Goal: Task Accomplishment & Management: Complete application form

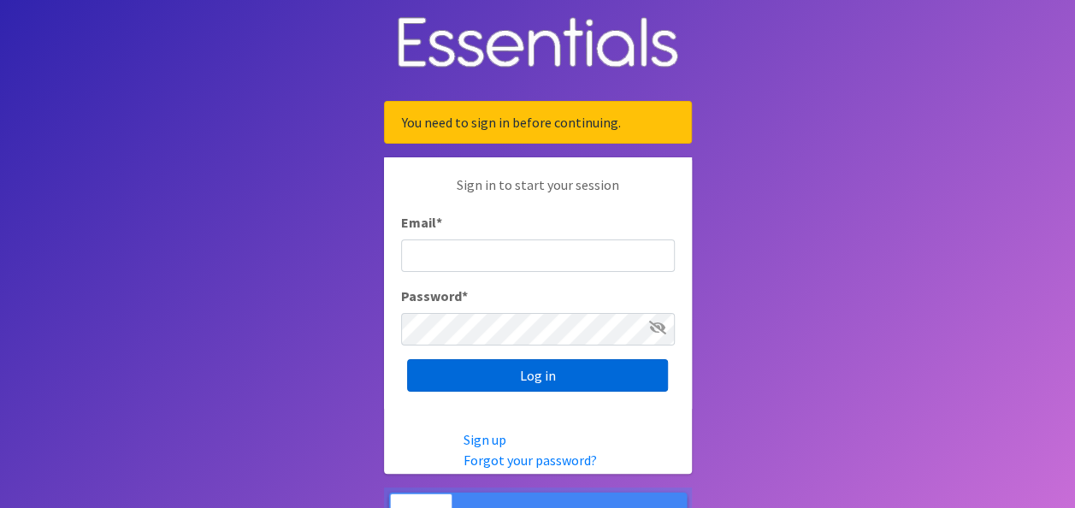
type input "[EMAIL_ADDRESS][DOMAIN_NAME]"
click at [566, 386] on input "Log in" at bounding box center [537, 375] width 261 height 32
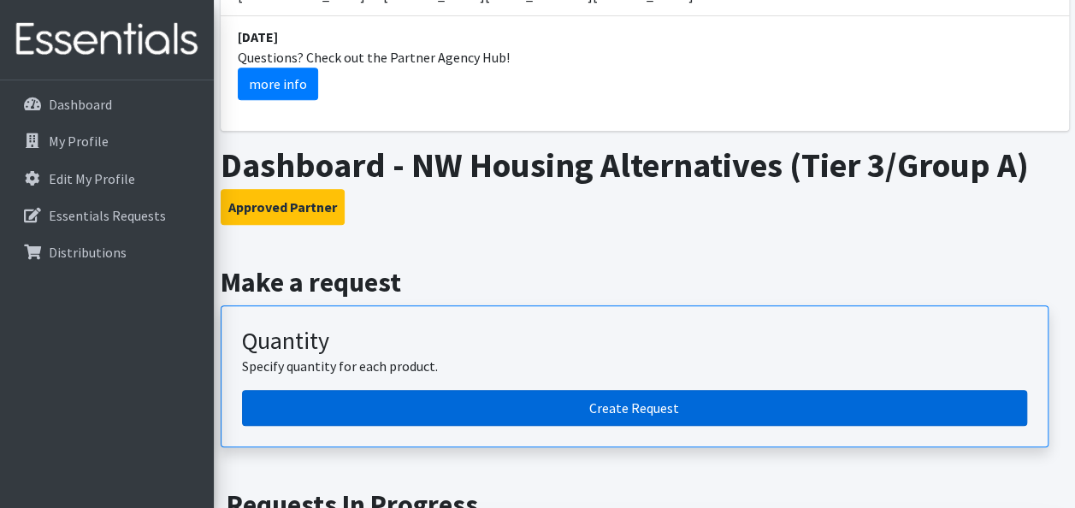
scroll to position [491, 0]
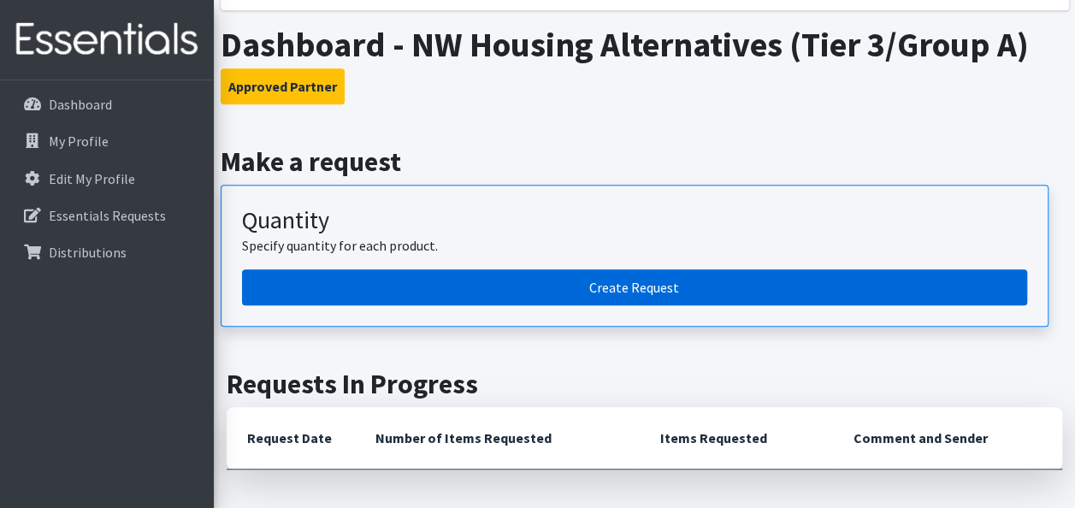
click at [613, 278] on link "Create Request" at bounding box center [634, 287] width 785 height 36
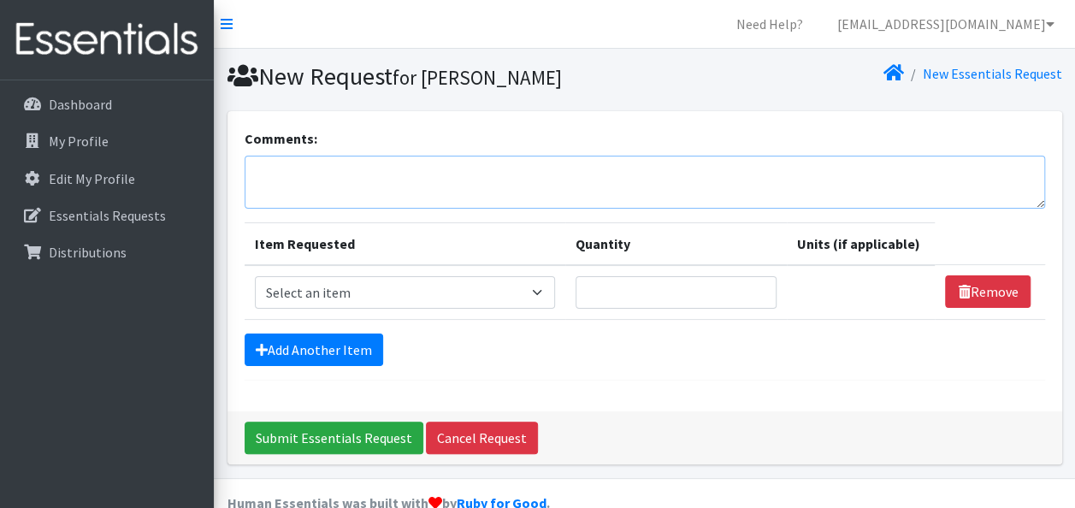
click at [504, 176] on textarea "Comments:" at bounding box center [645, 182] width 800 height 53
click at [249, 175] on textarea "Northwest Housing Alternatives' diaper / incontinence supply order for October!" at bounding box center [645, 182] width 800 height 53
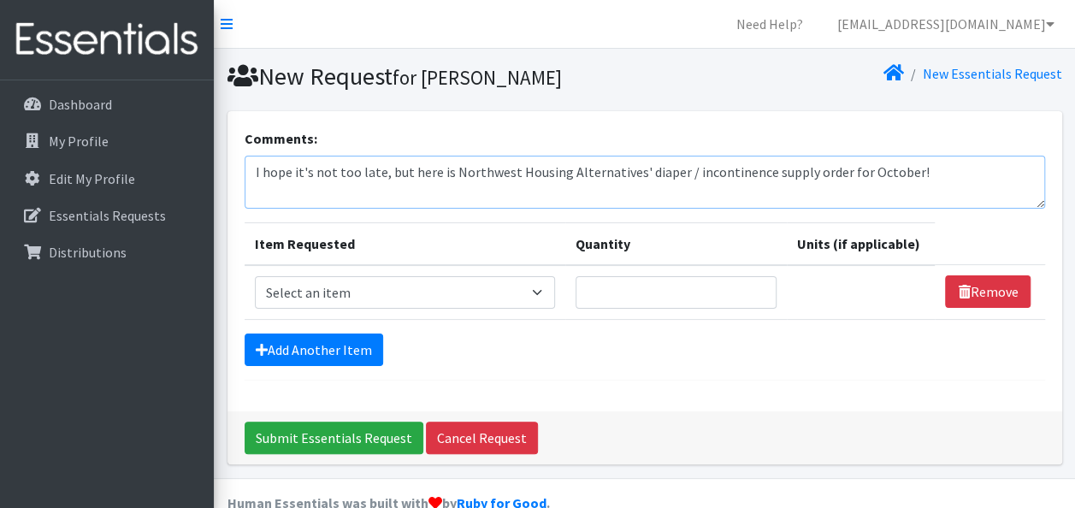
click at [902, 177] on textarea "I hope it's not too late, but here is Northwest Housing Alternatives' diaper / …" at bounding box center [645, 182] width 800 height 53
type textarea "I hope it's not too late, but here is Northwest Housing Alternatives' diaper / …"
click at [492, 292] on select "Select an item Adult Briefs (Large, approx. 38"-56") Adult Briefs (Medium, appr…" at bounding box center [405, 292] width 300 height 32
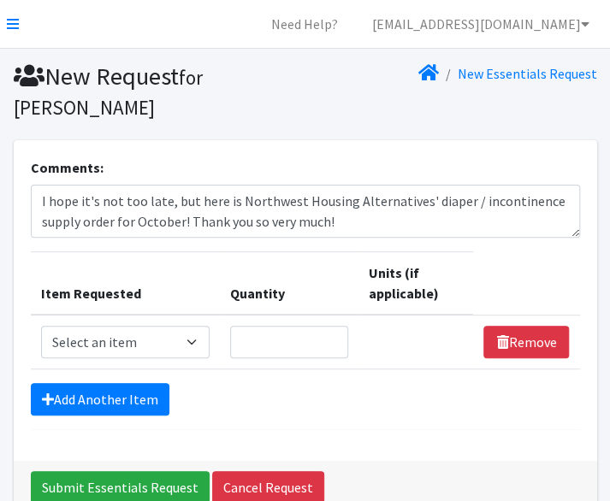
click at [141, 362] on td "Item Requested Select an item Adult Briefs (Large, approx. 38"-56") Adult Brief…" at bounding box center [125, 342] width 189 height 55
click at [150, 346] on select "Select an item Adult Briefs (Large, approx. 38"-56") Adult Briefs (Medium, appr…" at bounding box center [125, 342] width 168 height 32
drag, startPoint x: 316, startPoint y: 54, endPoint x: 366, endPoint y: 38, distance: 52.2
click at [308, 64] on section "New Request for Serena Carubis New Essentials Request" at bounding box center [305, 94] width 610 height 91
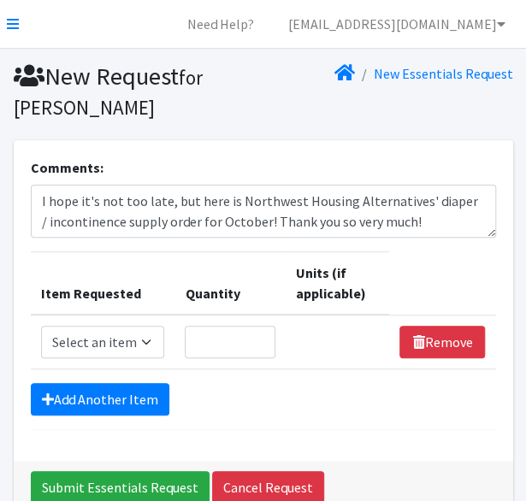
scroll to position [88, 0]
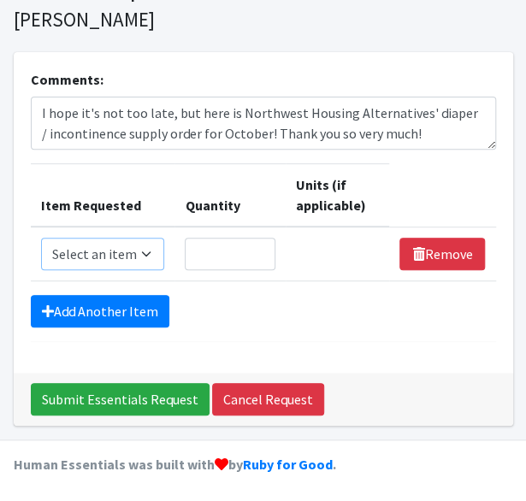
click at [116, 239] on select "Select an item Adult Briefs (Large, approx. 38"-56") Adult Briefs (Medium, appr…" at bounding box center [103, 254] width 124 height 32
select select "1162"
click at [41, 238] on select "Select an item Adult Briefs (Large, approx. 38"-56") Adult Briefs (Medium, appr…" at bounding box center [103, 254] width 124 height 32
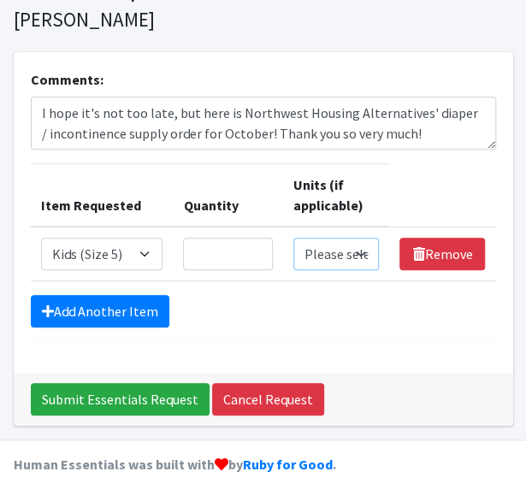
click at [343, 245] on select "Please select a unit units packs" at bounding box center [336, 254] width 86 height 32
select select "pack"
click at [293, 238] on select "Please select a unit units packs" at bounding box center [336, 254] width 86 height 32
click at [219, 240] on input "Quantity" at bounding box center [227, 254] width 89 height 32
click at [253, 239] on input "Quantity" at bounding box center [227, 254] width 89 height 32
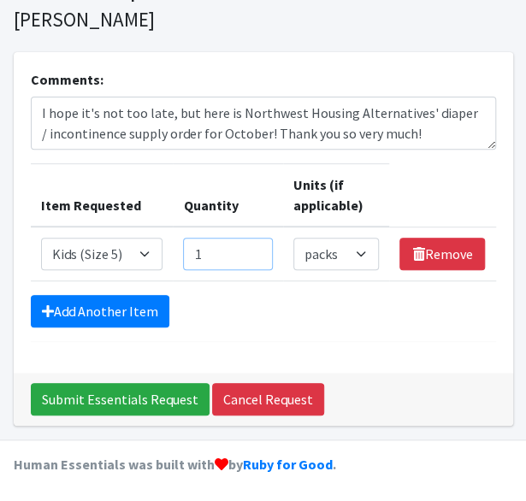
click at [257, 245] on input "1" at bounding box center [227, 254] width 89 height 32
click at [257, 245] on input "2" at bounding box center [227, 254] width 89 height 32
click at [257, 245] on input "3" at bounding box center [227, 254] width 89 height 32
click at [257, 245] on input "4" at bounding box center [227, 254] width 89 height 32
type input "5"
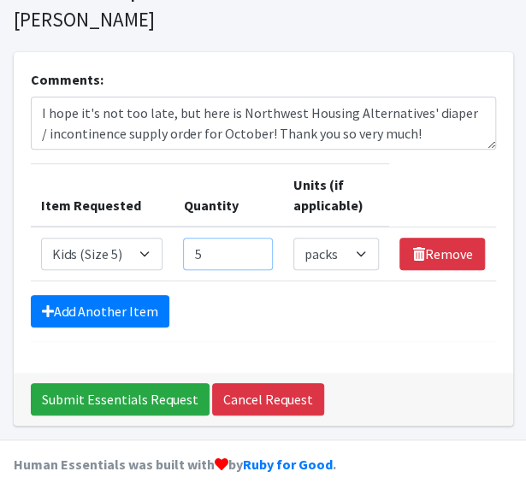
click at [257, 245] on input "5" at bounding box center [227, 254] width 89 height 32
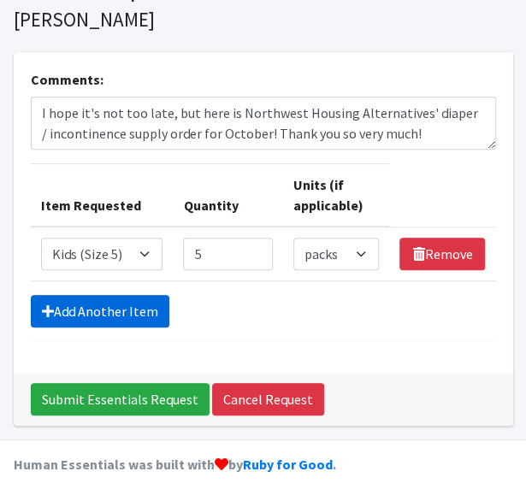
click at [120, 305] on link "Add Another Item" at bounding box center [100, 311] width 139 height 32
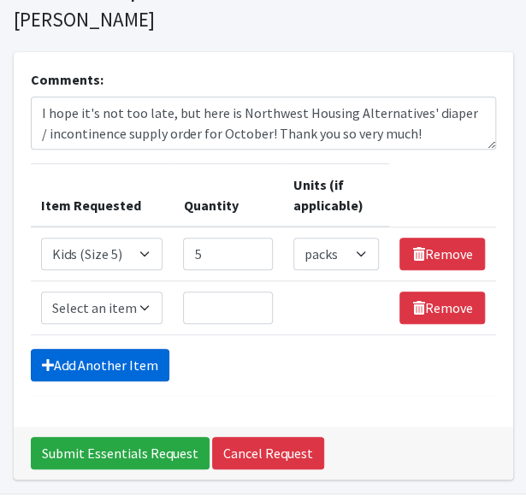
scroll to position [142, 0]
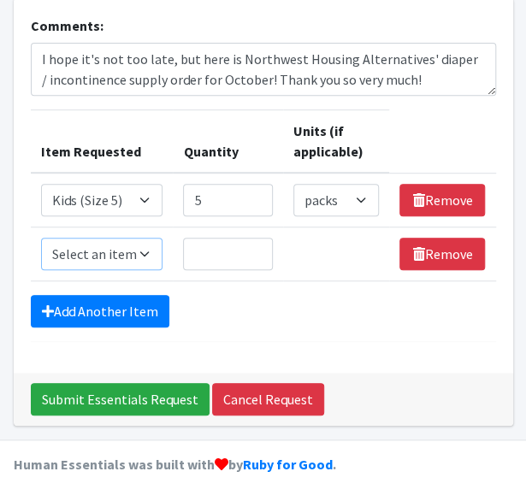
click at [67, 254] on select "Select an item Adult Briefs (Large, approx. 38"-56") Adult Briefs (Medium, appr…" at bounding box center [102, 254] width 122 height 32
select select "1631"
click at [41, 238] on select "Select an item Adult Briefs (Large, approx. 38"-56") Adult Briefs (Medium, appr…" at bounding box center [102, 254] width 122 height 32
click at [298, 268] on select "Please select a unit units packs" at bounding box center [336, 254] width 86 height 32
select select "pack"
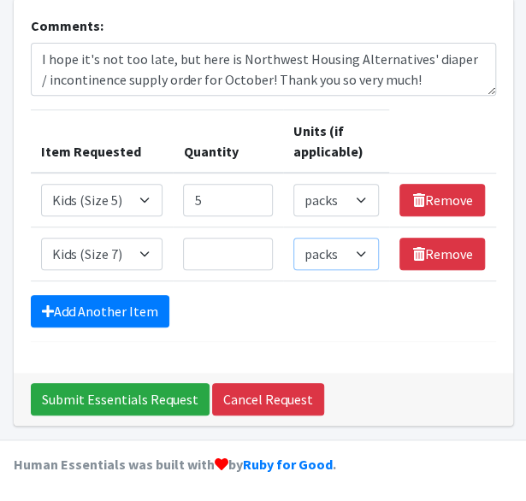
click at [293, 238] on select "Please select a unit units packs" at bounding box center [336, 254] width 86 height 32
click at [214, 263] on input "Quantity" at bounding box center [227, 254] width 89 height 32
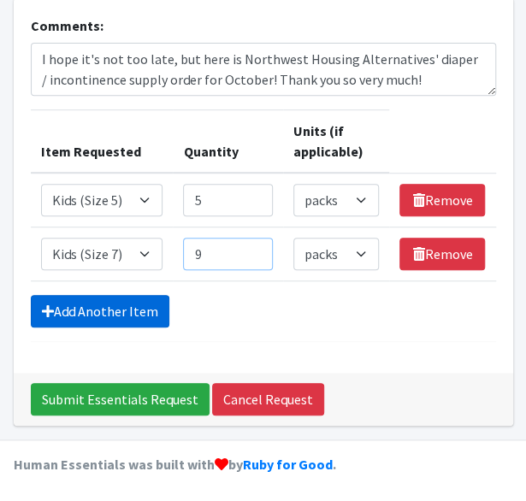
type input "9"
click at [108, 303] on link "Add Another Item" at bounding box center [100, 311] width 139 height 32
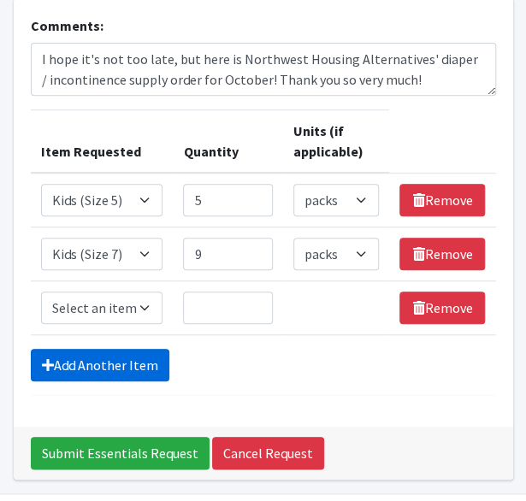
scroll to position [195, 0]
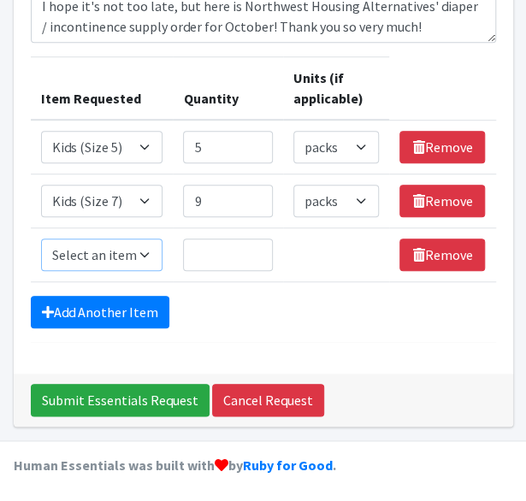
click at [144, 244] on select "Select an item Adult Briefs (Large, approx. 38"-56") Adult Briefs (Medium, appr…" at bounding box center [102, 255] width 122 height 32
select select "1164"
click at [41, 239] on select "Select an item Adult Briefs (Large, approx. 38"-56") Adult Briefs (Medium, appr…" at bounding box center [102, 255] width 122 height 32
click at [333, 249] on select "Please select a unit units packs" at bounding box center [336, 255] width 86 height 32
select select "pack"
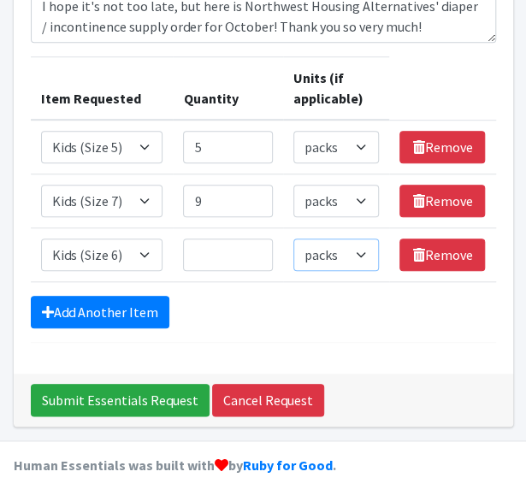
click at [293, 239] on select "Please select a unit units packs" at bounding box center [336, 255] width 86 height 32
click at [233, 239] on input "Quantity" at bounding box center [227, 255] width 89 height 32
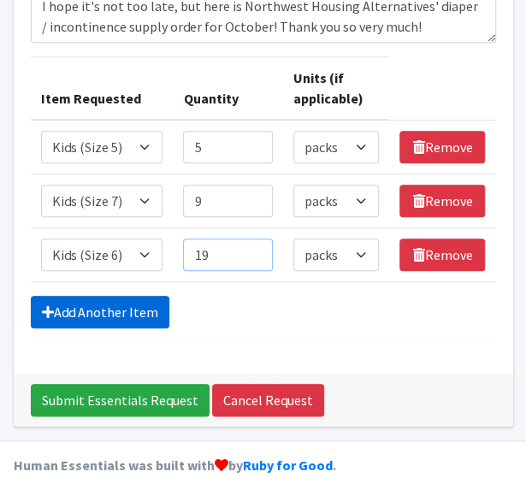
type input "19"
click at [63, 310] on link "Add Another Item" at bounding box center [100, 312] width 139 height 32
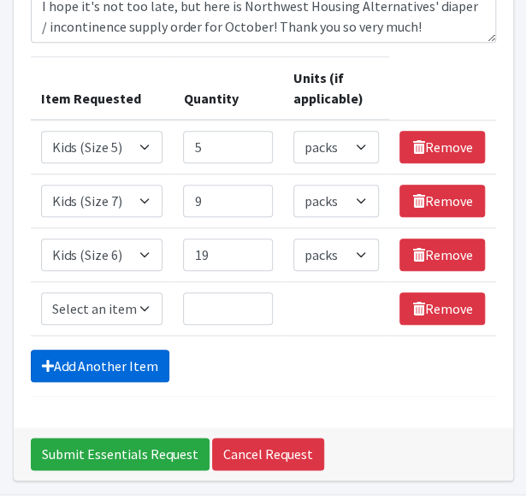
scroll to position [249, 0]
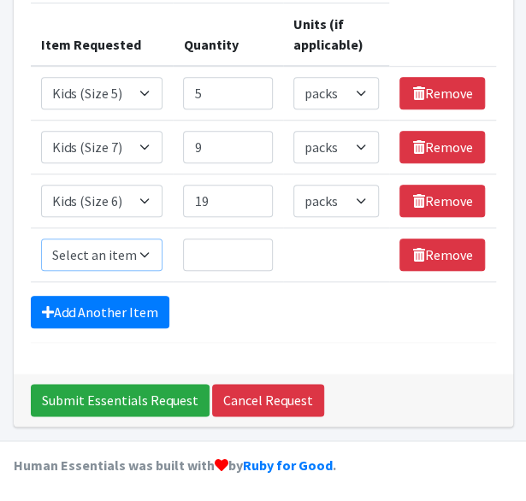
click at [97, 242] on select "Select an item Adult Briefs (Large, approx. 38"-56") Adult Briefs (Medium, appr…" at bounding box center [102, 255] width 122 height 32
select select "1180"
click at [41, 239] on select "Select an item Adult Briefs (Large, approx. 38"-56") Adult Briefs (Medium, appr…" at bounding box center [102, 255] width 122 height 32
drag, startPoint x: 209, startPoint y: 259, endPoint x: 241, endPoint y: 254, distance: 32.9
click at [209, 259] on input "Quantity" at bounding box center [227, 255] width 89 height 32
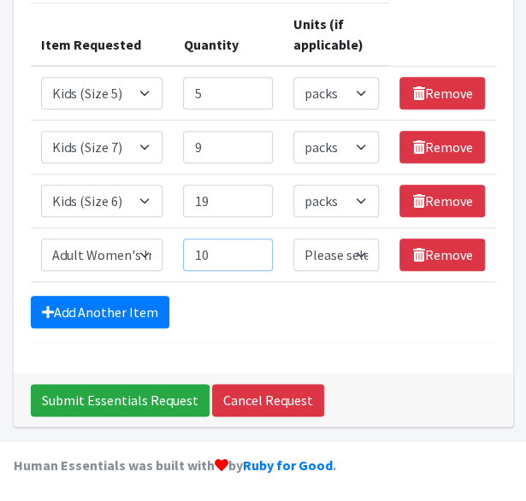
type input "10"
click at [330, 246] on select "Please select a unit units packs" at bounding box center [336, 255] width 86 height 32
select select "pack"
click at [293, 239] on select "Please select a unit units packs" at bounding box center [336, 255] width 86 height 32
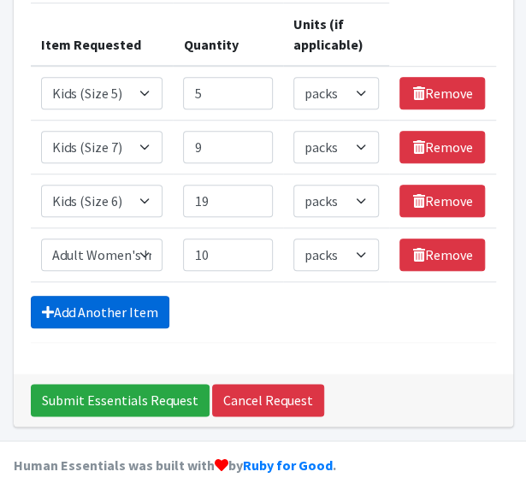
click at [125, 320] on link "Add Another Item" at bounding box center [100, 312] width 139 height 32
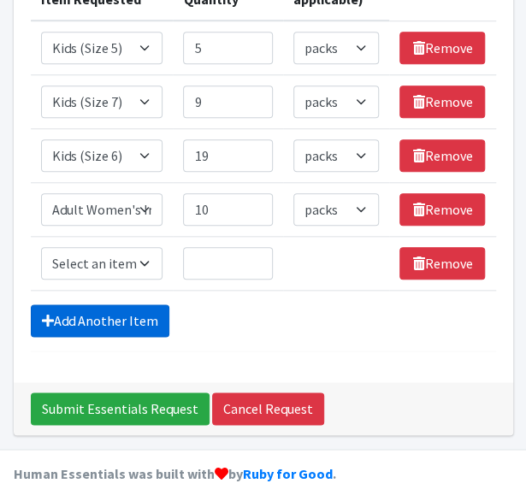
scroll to position [303, 0]
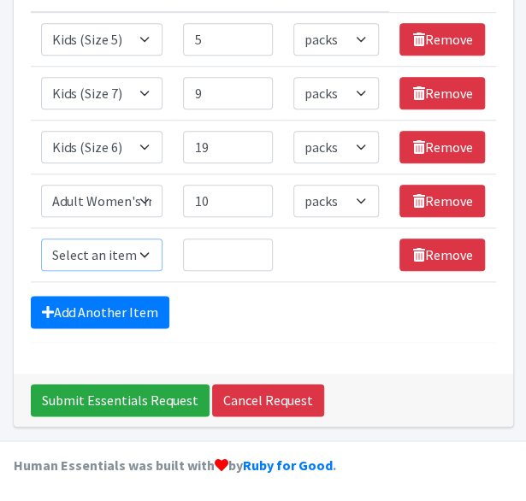
click at [115, 259] on select "Select an item Adult Briefs (Large, approx. 38"-56") Adult Briefs (Medium, appr…" at bounding box center [102, 255] width 122 height 32
select select "1177"
click at [41, 239] on select "Select an item Adult Briefs (Large, approx. 38"-56") Adult Briefs (Medium, appr…" at bounding box center [102, 255] width 122 height 32
click at [342, 256] on select "Please select a unit units packs" at bounding box center [336, 255] width 86 height 32
select select "pack"
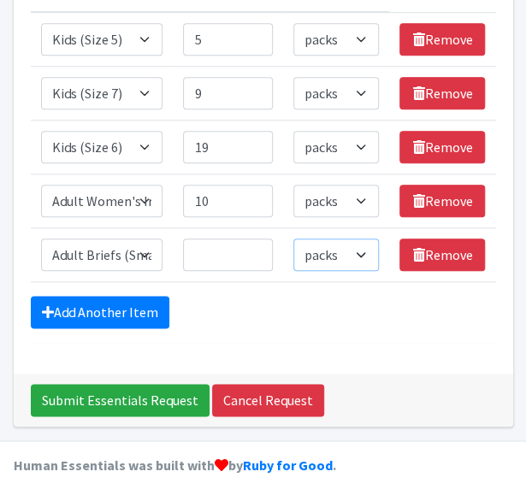
click at [293, 239] on select "Please select a unit units packs" at bounding box center [336, 255] width 86 height 32
click at [227, 245] on input "Quantity" at bounding box center [227, 255] width 89 height 32
click at [255, 248] on input "1" at bounding box center [227, 255] width 89 height 32
click at [255, 248] on input "2" at bounding box center [227, 255] width 89 height 32
type input "3"
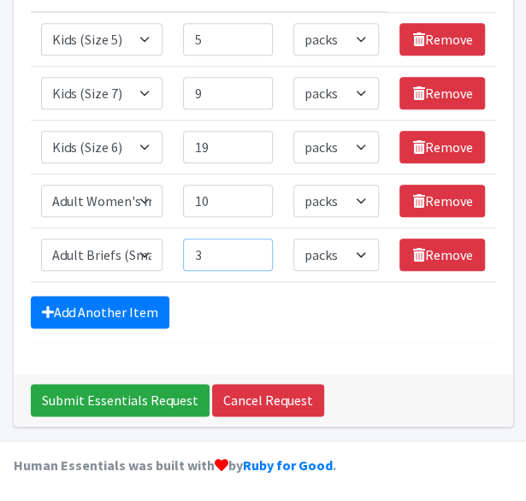
click at [255, 248] on input "3" at bounding box center [227, 255] width 89 height 32
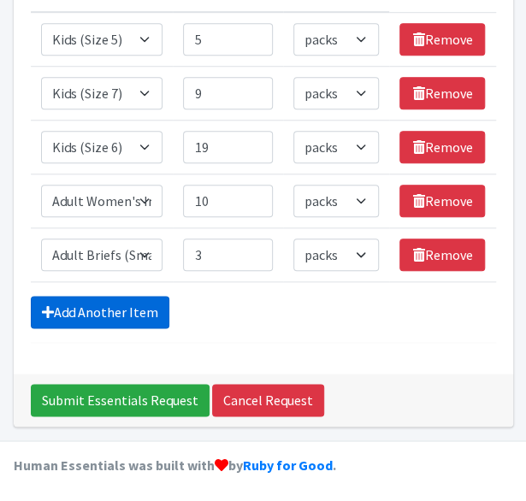
click at [108, 315] on link "Add Another Item" at bounding box center [100, 312] width 139 height 32
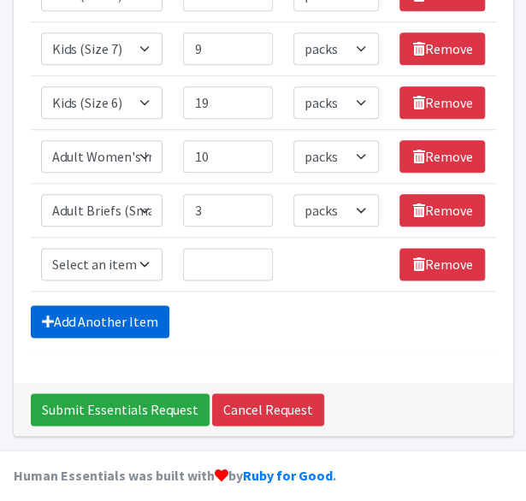
scroll to position [356, 0]
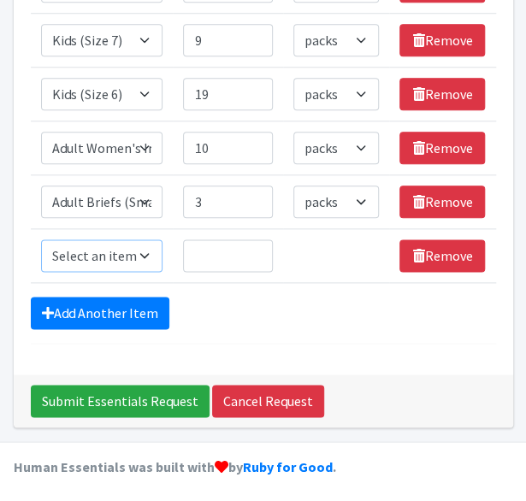
click at [121, 257] on select "Select an item Adult Briefs (Large, approx. 38"-56") Adult Briefs (Medium, appr…" at bounding box center [102, 255] width 122 height 32
select select "5914"
click at [41, 239] on select "Select an item Adult Briefs (Large, approx. 38"-56") Adult Briefs (Medium, appr…" at bounding box center [102, 255] width 122 height 32
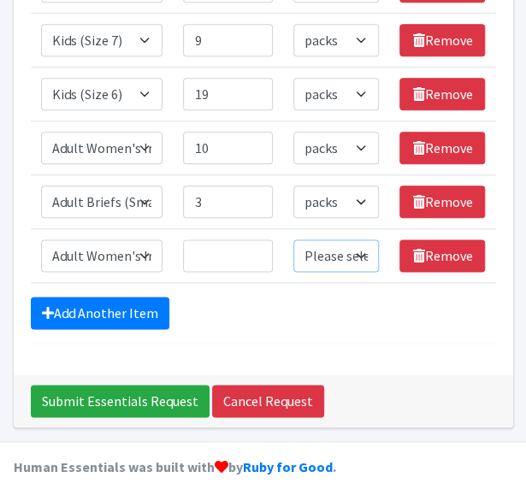
click at [347, 252] on select "Please select a unit units packs" at bounding box center [336, 255] width 86 height 32
select select "pack"
click at [293, 239] on select "Please select a unit units packs" at bounding box center [336, 255] width 86 height 32
click at [250, 256] on input "1" at bounding box center [227, 255] width 89 height 32
click at [251, 249] on input "2" at bounding box center [227, 255] width 89 height 32
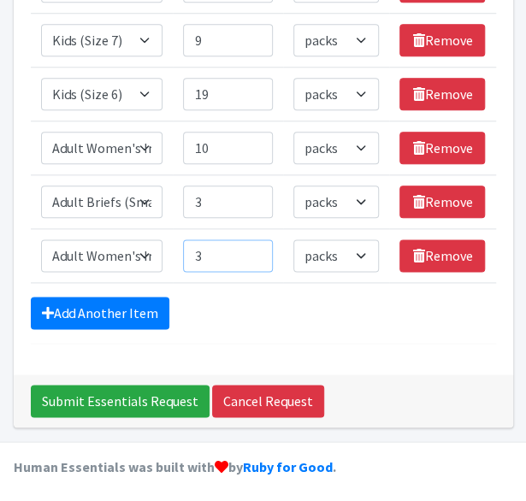
type input "3"
click at [251, 249] on input "3" at bounding box center [227, 255] width 89 height 32
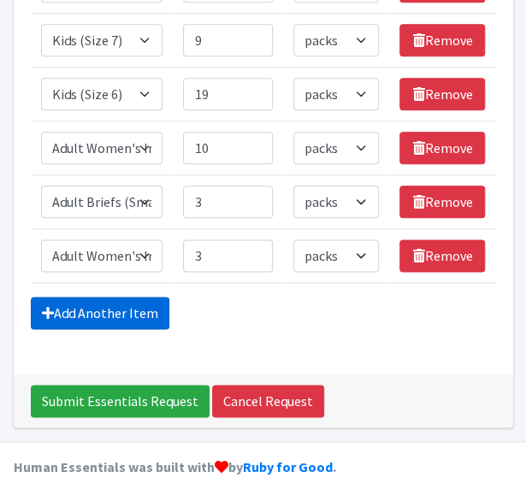
click at [116, 297] on link "Add Another Item" at bounding box center [100, 313] width 139 height 32
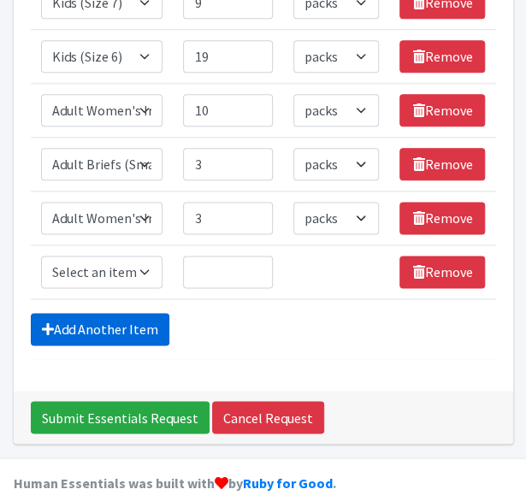
scroll to position [410, 0]
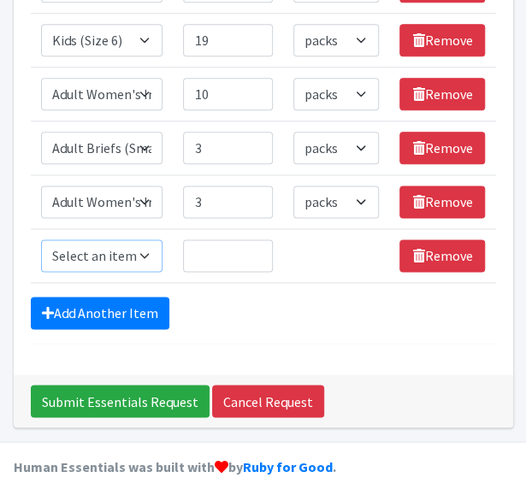
click at [101, 254] on select "Select an item Adult Briefs (Large, approx. 38"-56") Adult Briefs (Medium, appr…" at bounding box center [102, 255] width 122 height 32
select select "4035"
click at [41, 239] on select "Select an item Adult Briefs (Large, approx. 38"-56") Adult Briefs (Medium, appr…" at bounding box center [102, 255] width 122 height 32
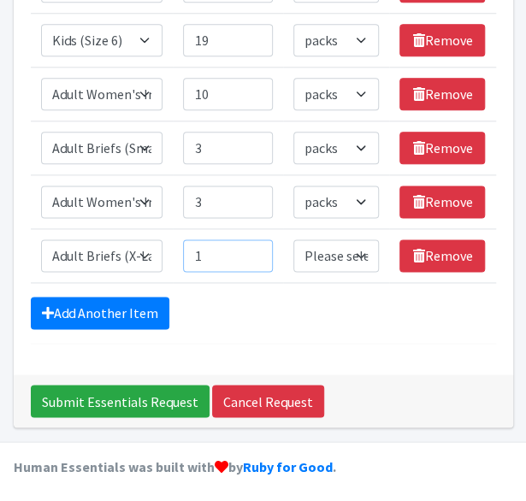
click at [255, 250] on input "1" at bounding box center [227, 255] width 89 height 32
click at [255, 250] on input "2" at bounding box center [227, 255] width 89 height 32
type input "3"
click at [255, 250] on input "3" at bounding box center [227, 255] width 89 height 32
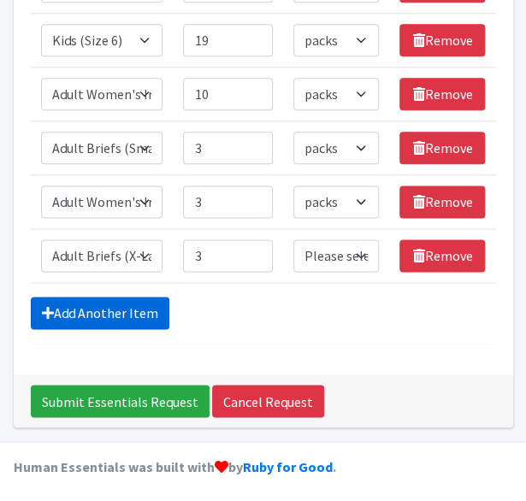
click at [103, 309] on link "Add Another Item" at bounding box center [100, 313] width 139 height 32
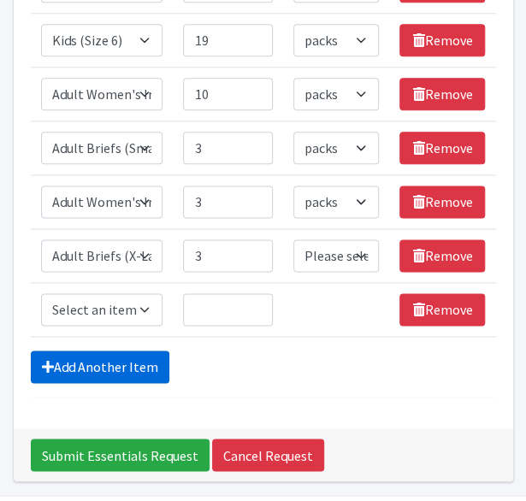
scroll to position [463, 0]
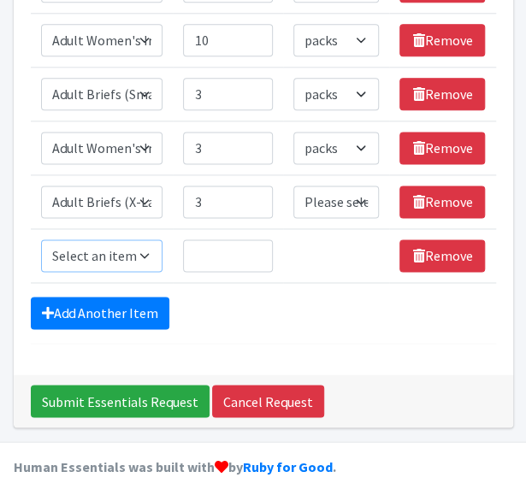
click at [118, 253] on select "Select an item Adult Briefs (Large, approx. 38"-56") Adult Briefs (Medium, appr…" at bounding box center [102, 255] width 122 height 32
click at [222, 302] on div "Add Another Item" at bounding box center [263, 313] width 465 height 32
click at [107, 263] on select "Select an item Adult Briefs (Large, approx. 38"-56") Adult Briefs (Medium, appr…" at bounding box center [102, 255] width 122 height 32
select select "1182"
click at [41, 239] on select "Select an item Adult Briefs (Large, approx. 38"-56") Adult Briefs (Medium, appr…" at bounding box center [102, 255] width 122 height 32
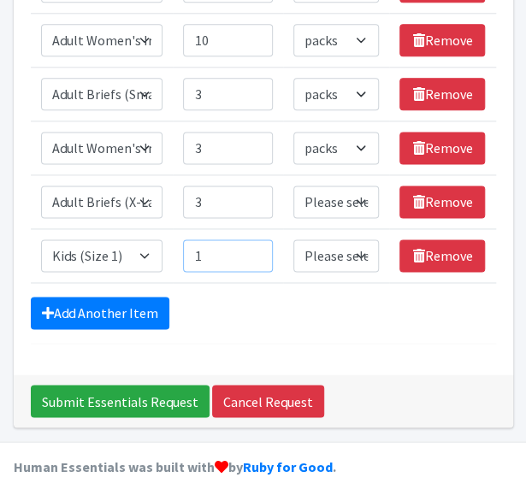
type input "1"
click at [255, 249] on input "1" at bounding box center [227, 255] width 89 height 32
click at [326, 249] on select "Please select a unit units packs" at bounding box center [336, 255] width 86 height 32
select select "pack"
click at [293, 239] on select "Please select a unit units packs" at bounding box center [336, 255] width 86 height 32
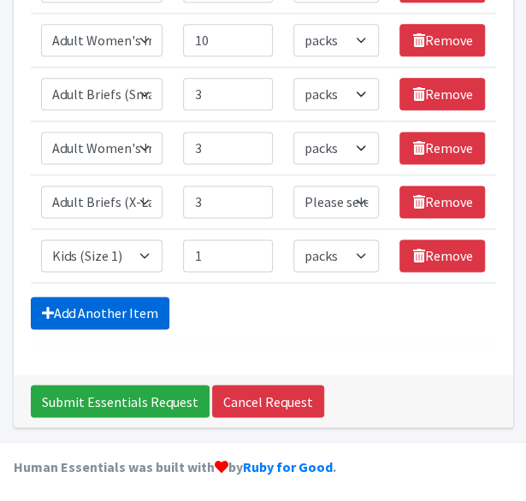
click at [92, 312] on link "Add Another Item" at bounding box center [100, 313] width 139 height 32
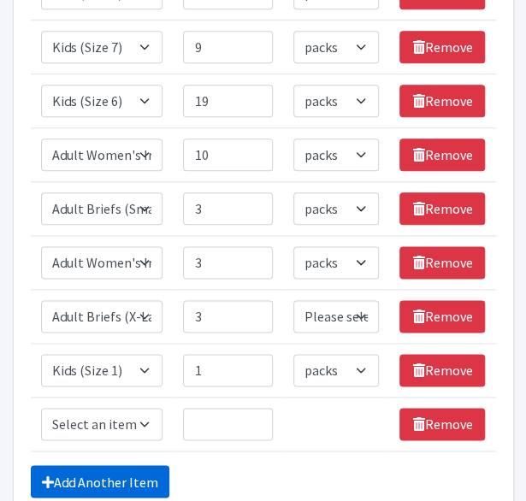
scroll to position [340, 0]
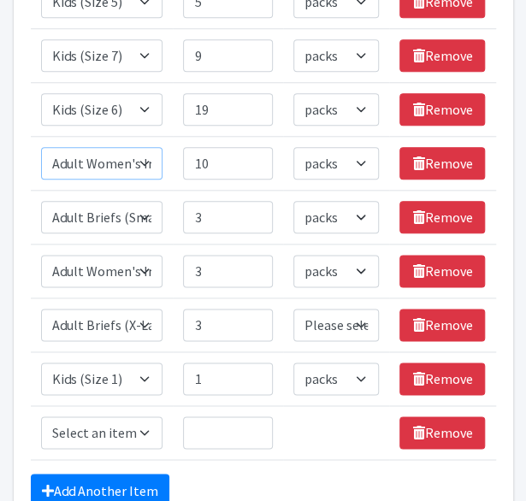
click at [123, 164] on select "Select an item Adult Briefs (Large, approx. 38"-56") Adult Briefs (Medium, appr…" at bounding box center [102, 163] width 122 height 32
type input "11"
click at [256, 155] on input "11" at bounding box center [227, 163] width 89 height 32
click at [121, 430] on select "Select an item Adult Briefs (Large, approx. 38"-56") Adult Briefs (Medium, appr…" at bounding box center [102, 432] width 122 height 32
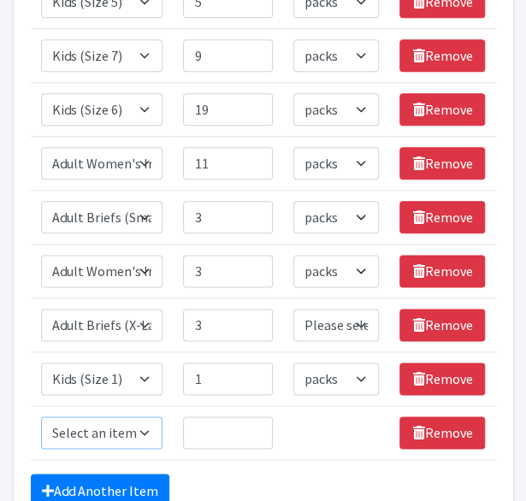
select select "1183"
click at [41, 416] on select "Select an item Adult Briefs (Large, approx. 38"-56") Adult Briefs (Medium, appr…" at bounding box center [102, 432] width 122 height 32
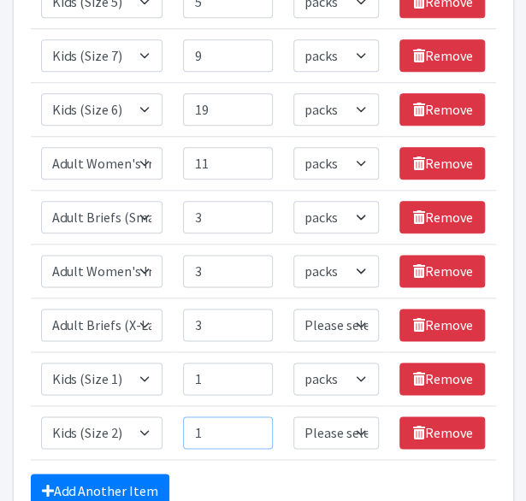
click at [254, 423] on input "1" at bounding box center [227, 432] width 89 height 32
click at [254, 423] on input "2" at bounding box center [227, 432] width 89 height 32
click at [254, 423] on input "3" at bounding box center [227, 432] width 89 height 32
click at [254, 423] on input "4" at bounding box center [227, 432] width 89 height 32
click at [254, 423] on input "5" at bounding box center [227, 432] width 89 height 32
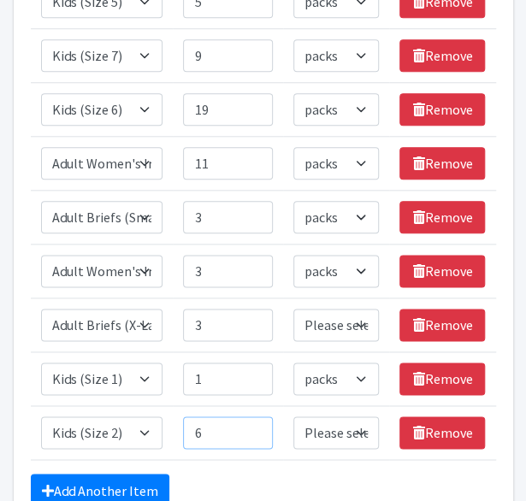
click at [254, 423] on input "6" at bounding box center [227, 432] width 89 height 32
type input "7"
click at [254, 423] on input "7" at bounding box center [227, 432] width 89 height 32
click at [357, 439] on select "Please select a unit units packs" at bounding box center [336, 432] width 86 height 32
select select "pack"
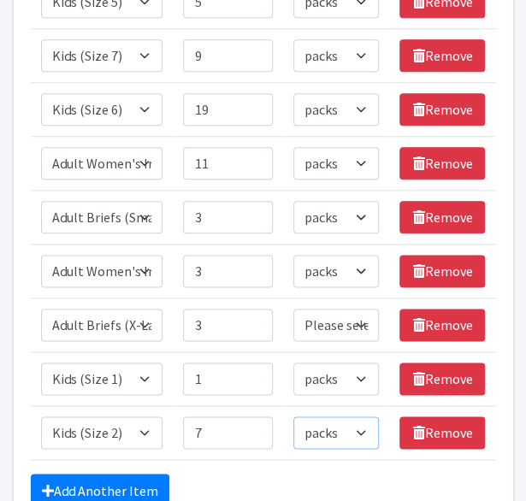
click at [293, 416] on select "Please select a unit units packs" at bounding box center [336, 432] width 86 height 32
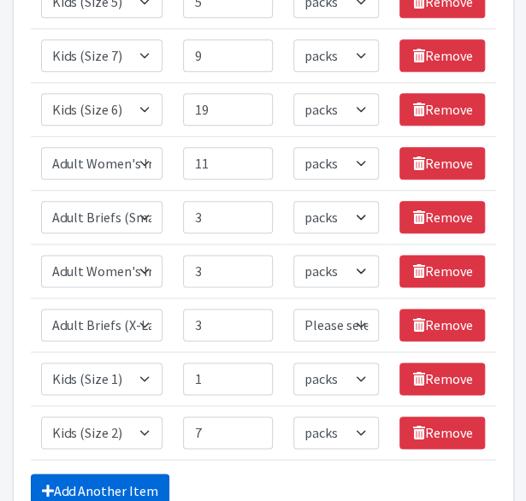
click at [116, 475] on link "Add Another Item" at bounding box center [100, 490] width 139 height 32
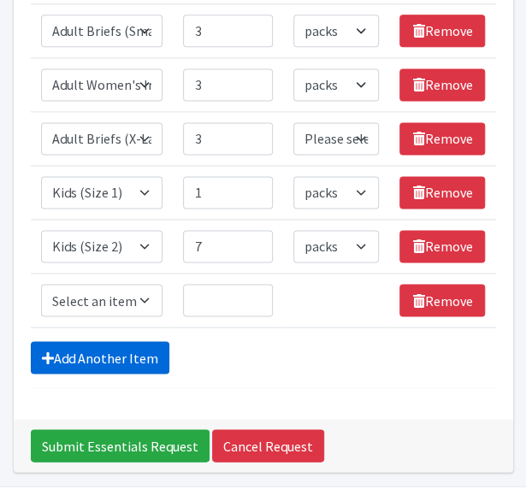
scroll to position [570, 0]
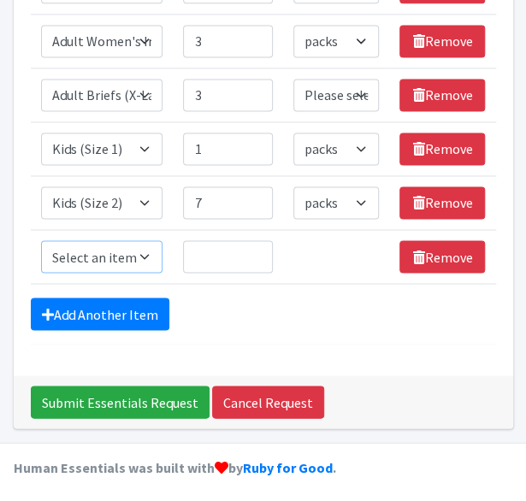
click at [123, 268] on select "Select an item Adult Briefs (Large, approx. 38"-56") Adult Briefs (Medium, appr…" at bounding box center [102, 256] width 122 height 32
select select "1187"
click at [41, 240] on select "Select an item Adult Briefs (Large, approx. 38"-56") Adult Briefs (Medium, appr…" at bounding box center [102, 256] width 122 height 32
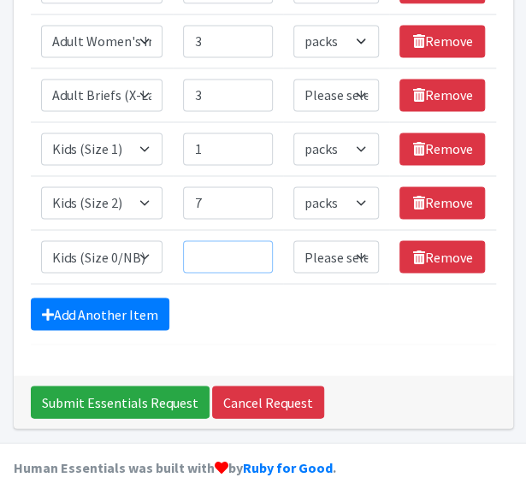
click at [223, 245] on input "Quantity" at bounding box center [227, 256] width 89 height 32
type input "12"
click at [311, 247] on select "Please select a unit units packs" at bounding box center [336, 256] width 86 height 32
select select "pack"
click at [293, 240] on select "Please select a unit units packs" at bounding box center [336, 256] width 86 height 32
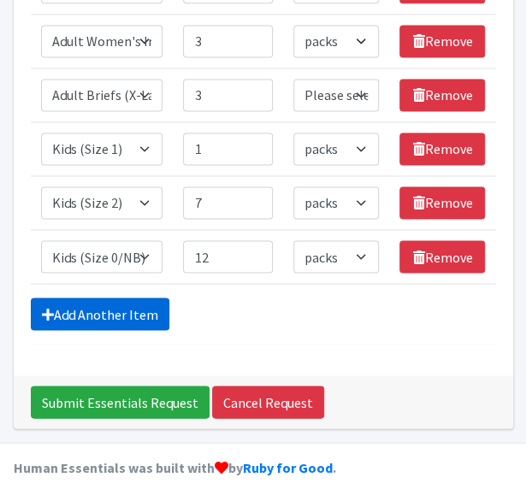
click at [127, 300] on link "Add Another Item" at bounding box center [100, 314] width 139 height 32
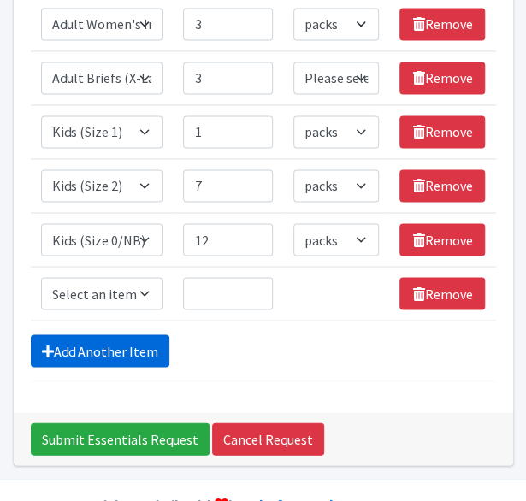
scroll to position [624, 0]
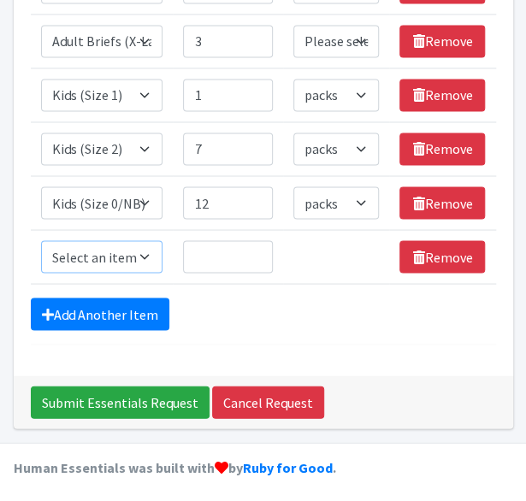
click at [108, 256] on select "Select an item Adult Briefs (Large, approx. 38"-56") Adult Briefs (Medium, appr…" at bounding box center [102, 256] width 122 height 32
select select "1185"
click at [41, 240] on select "Select an item Adult Briefs (Large, approx. 38"-56") Adult Briefs (Medium, appr…" at bounding box center [102, 256] width 122 height 32
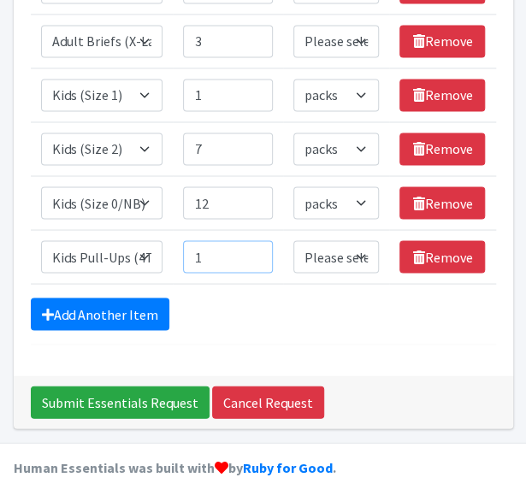
click at [257, 245] on input "1" at bounding box center [227, 256] width 89 height 32
click at [257, 245] on input "2" at bounding box center [227, 256] width 89 height 32
click at [257, 245] on input "3" at bounding box center [227, 256] width 89 height 32
click at [257, 245] on input "4" at bounding box center [227, 256] width 89 height 32
click at [257, 245] on input "5" at bounding box center [227, 256] width 89 height 32
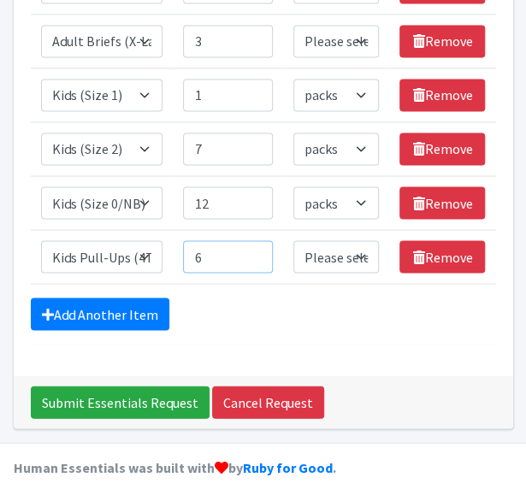
type input "6"
click at [257, 245] on input "6" at bounding box center [227, 256] width 89 height 32
click at [327, 255] on select "Please select a unit units packs" at bounding box center [336, 256] width 86 height 32
select select "pack"
click at [293, 240] on select "Please select a unit units packs" at bounding box center [336, 256] width 86 height 32
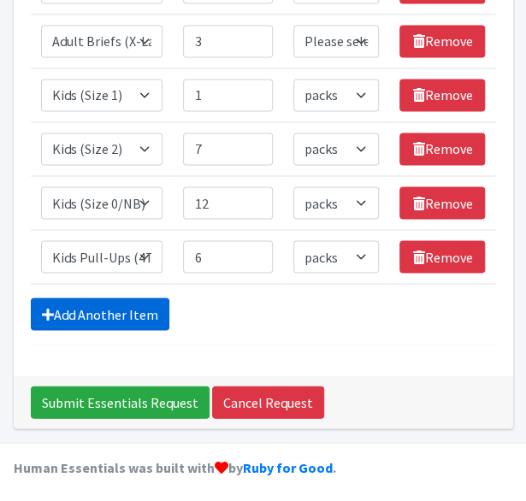
click at [115, 310] on link "Add Another Item" at bounding box center [100, 314] width 139 height 32
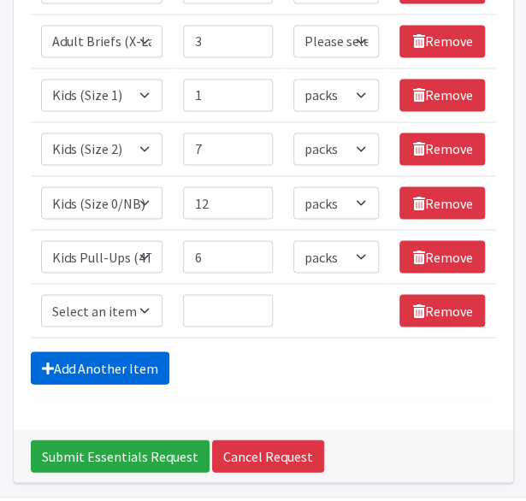
scroll to position [677, 0]
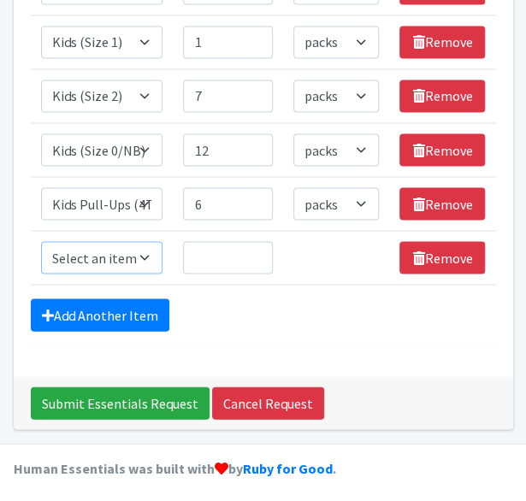
click at [116, 251] on select "Select an item Adult Briefs (Large, approx. 38"-56") Adult Briefs (Medium, appr…" at bounding box center [102, 257] width 122 height 32
select select "1171"
click at [41, 241] on select "Select an item Adult Briefs (Large, approx. 38"-56") Adult Briefs (Medium, appr…" at bounding box center [102, 257] width 122 height 32
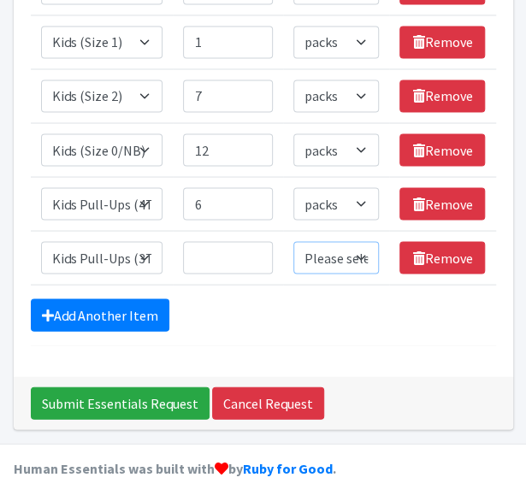
click at [307, 252] on select "Please select a unit units packs" at bounding box center [336, 257] width 86 height 32
select select "pack"
click at [293, 241] on select "Please select a unit units packs" at bounding box center [336, 257] width 86 height 32
click at [257, 245] on input "1" at bounding box center [227, 257] width 89 height 32
type input "2"
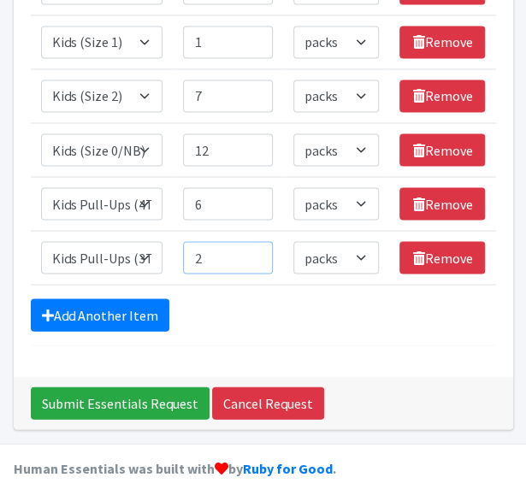
click at [257, 245] on input "2" at bounding box center [227, 257] width 89 height 32
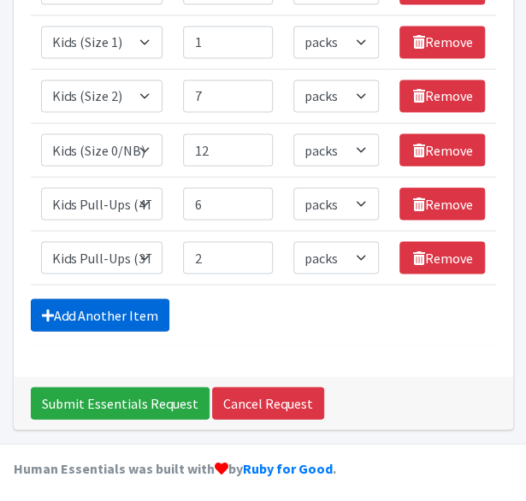
click at [142, 307] on link "Add Another Item" at bounding box center [100, 314] width 139 height 32
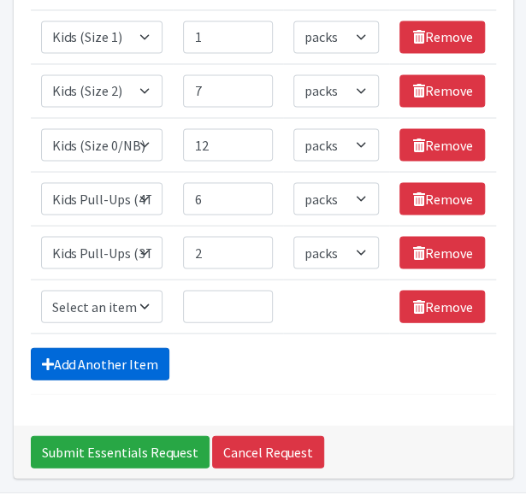
scroll to position [731, 0]
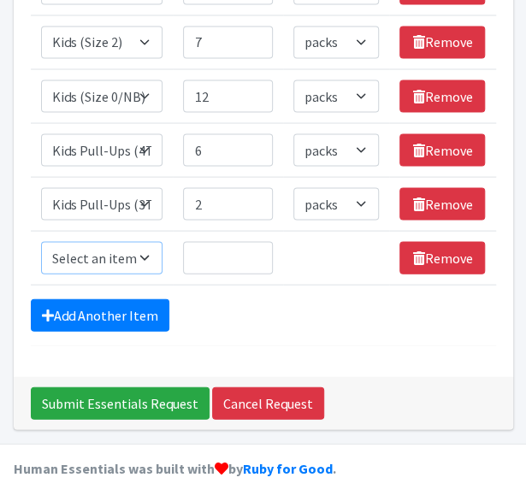
click at [144, 259] on select "Select an item Adult Briefs (Large, approx. 38"-56") Adult Briefs (Medium, appr…" at bounding box center [102, 257] width 122 height 32
select select "1161"
click at [41, 241] on select "Select an item Adult Briefs (Large, approx. 38"-56") Adult Briefs (Medium, appr…" at bounding box center [102, 257] width 122 height 32
click at [258, 247] on input "1" at bounding box center [227, 257] width 89 height 32
type input "2"
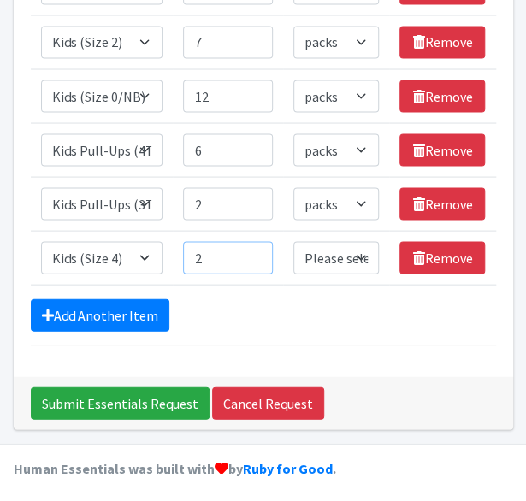
click at [258, 247] on input "2" at bounding box center [227, 257] width 89 height 32
click at [334, 263] on select "Please select a unit units packs" at bounding box center [336, 257] width 86 height 32
select select "pack"
click at [293, 241] on select "Please select a unit units packs" at bounding box center [336, 257] width 86 height 32
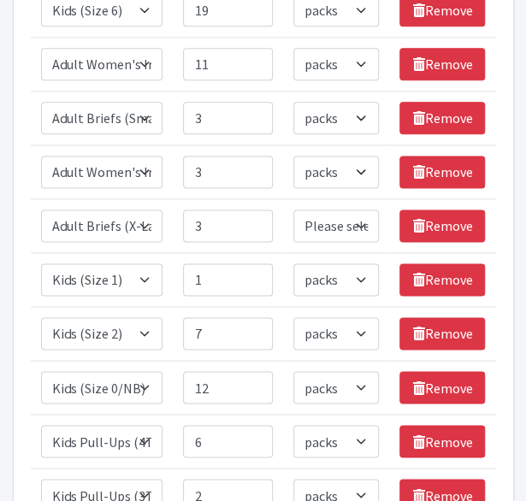
scroll to position [410, 0]
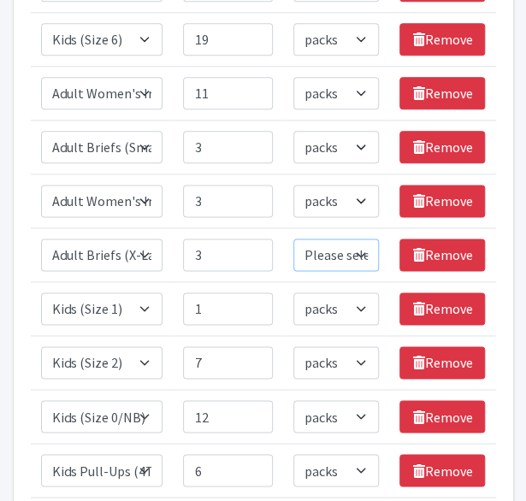
click at [333, 252] on select "Please select a unit units packs" at bounding box center [336, 255] width 86 height 32
select select "pack"
click at [293, 239] on select "Please select a unit units packs" at bounding box center [336, 255] width 86 height 32
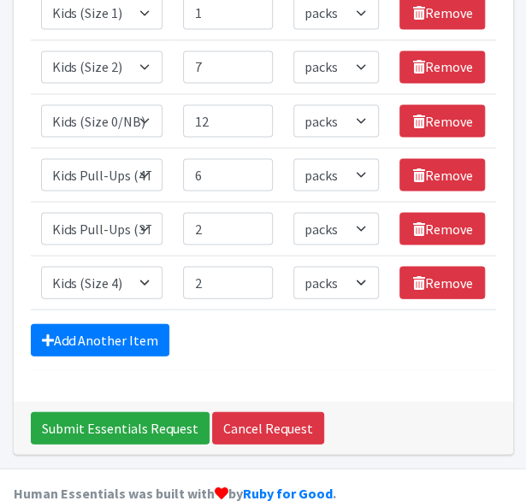
scroll to position [731, 0]
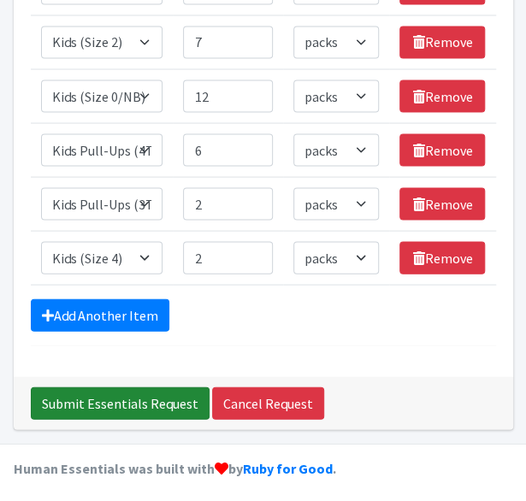
click at [159, 392] on input "Submit Essentials Request" at bounding box center [120, 402] width 179 height 32
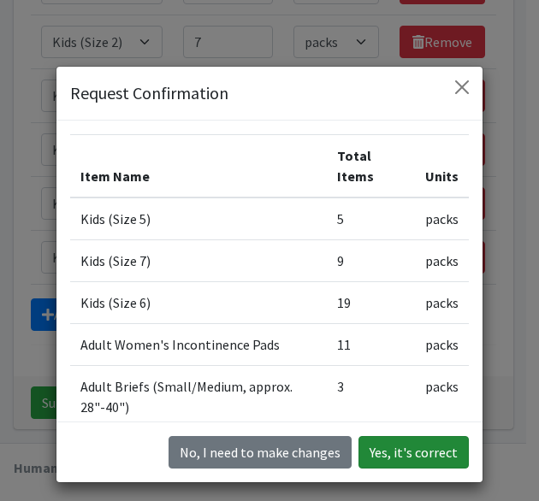
click at [391, 442] on button "Yes, it's correct" at bounding box center [413, 452] width 110 height 32
